Goal: Task Accomplishment & Management: Use online tool/utility

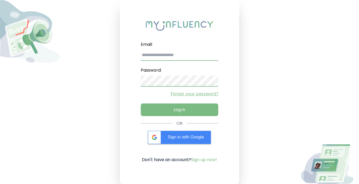
click at [184, 55] on input "email" at bounding box center [180, 55] width 78 height 11
click at [169, 134] on div "Sign in with Google" at bounding box center [179, 137] width 63 height 13
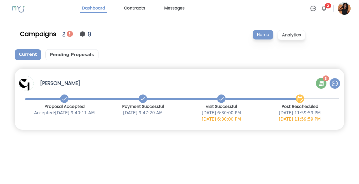
click at [321, 81] on icon at bounding box center [321, 83] width 6 height 6
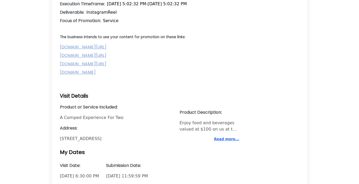
scroll to position [377, 0]
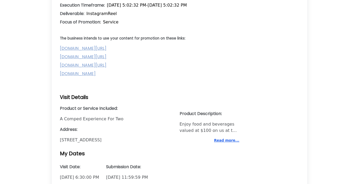
click at [229, 138] on button "Read more..." at bounding box center [226, 140] width 25 height 5
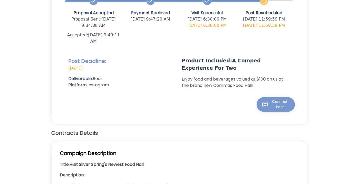
scroll to position [0, 0]
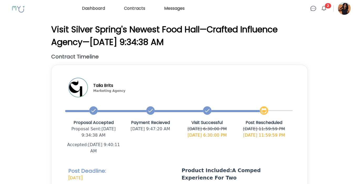
click at [324, 7] on img at bounding box center [324, 8] width 6 height 6
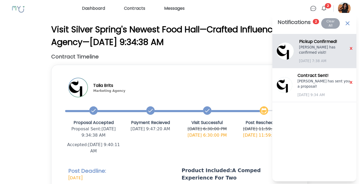
click at [330, 58] on p "September 28 7:38 AM" at bounding box center [325, 60] width 53 height 5
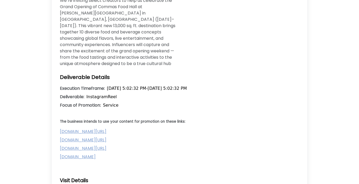
scroll to position [296, 0]
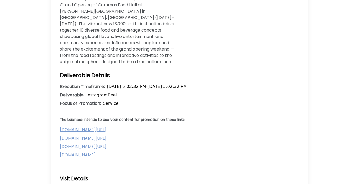
click at [88, 152] on link "hellocommas.com" at bounding box center [78, 155] width 36 height 6
